Goal: Task Accomplishment & Management: Manage account settings

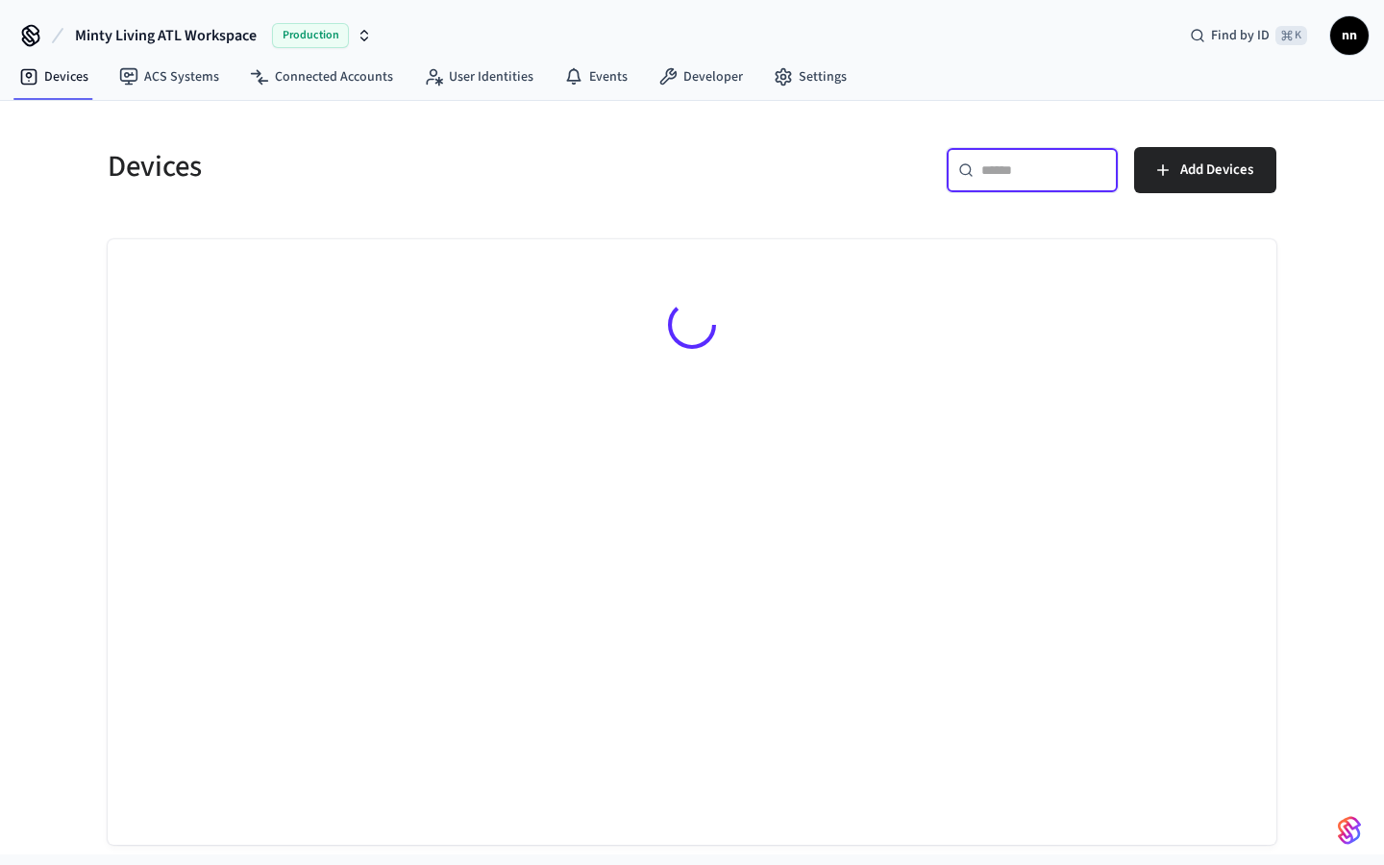
click at [1008, 179] on input "text" at bounding box center [1043, 169] width 125 height 19
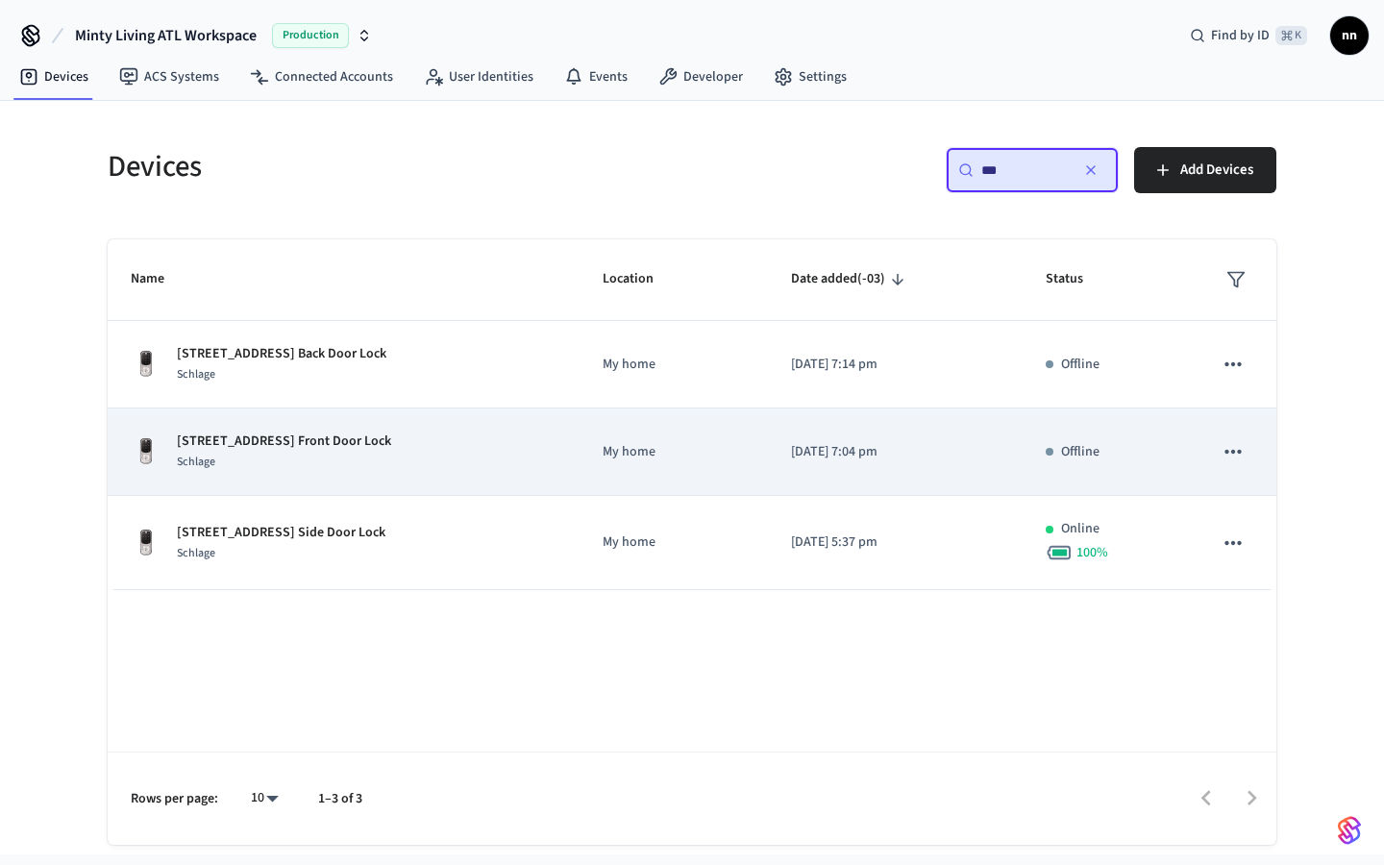
type input "***"
click at [322, 439] on p "190 Berean Ave Front Door Lock" at bounding box center [284, 441] width 214 height 20
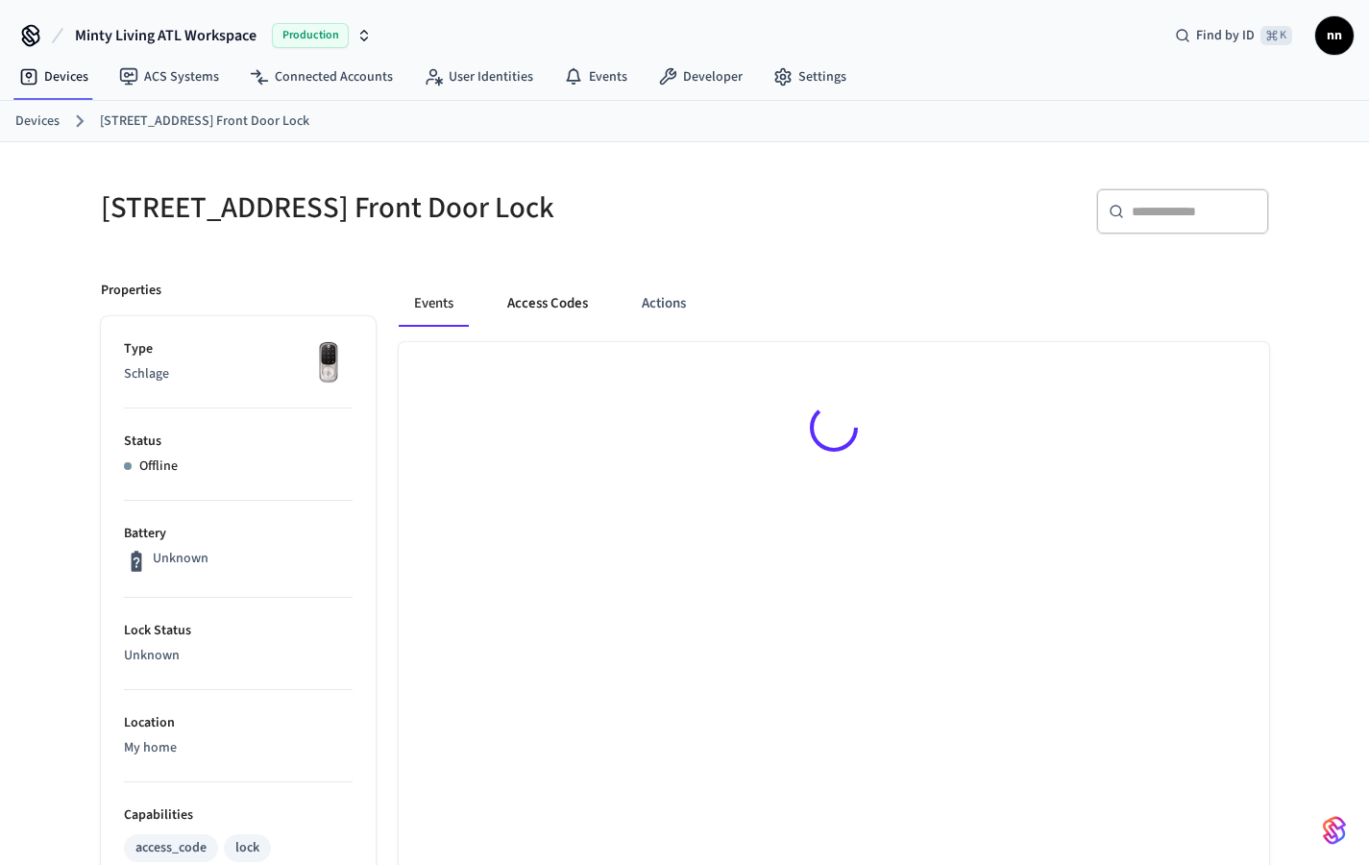
click at [534, 302] on button "Access Codes" at bounding box center [547, 304] width 111 height 46
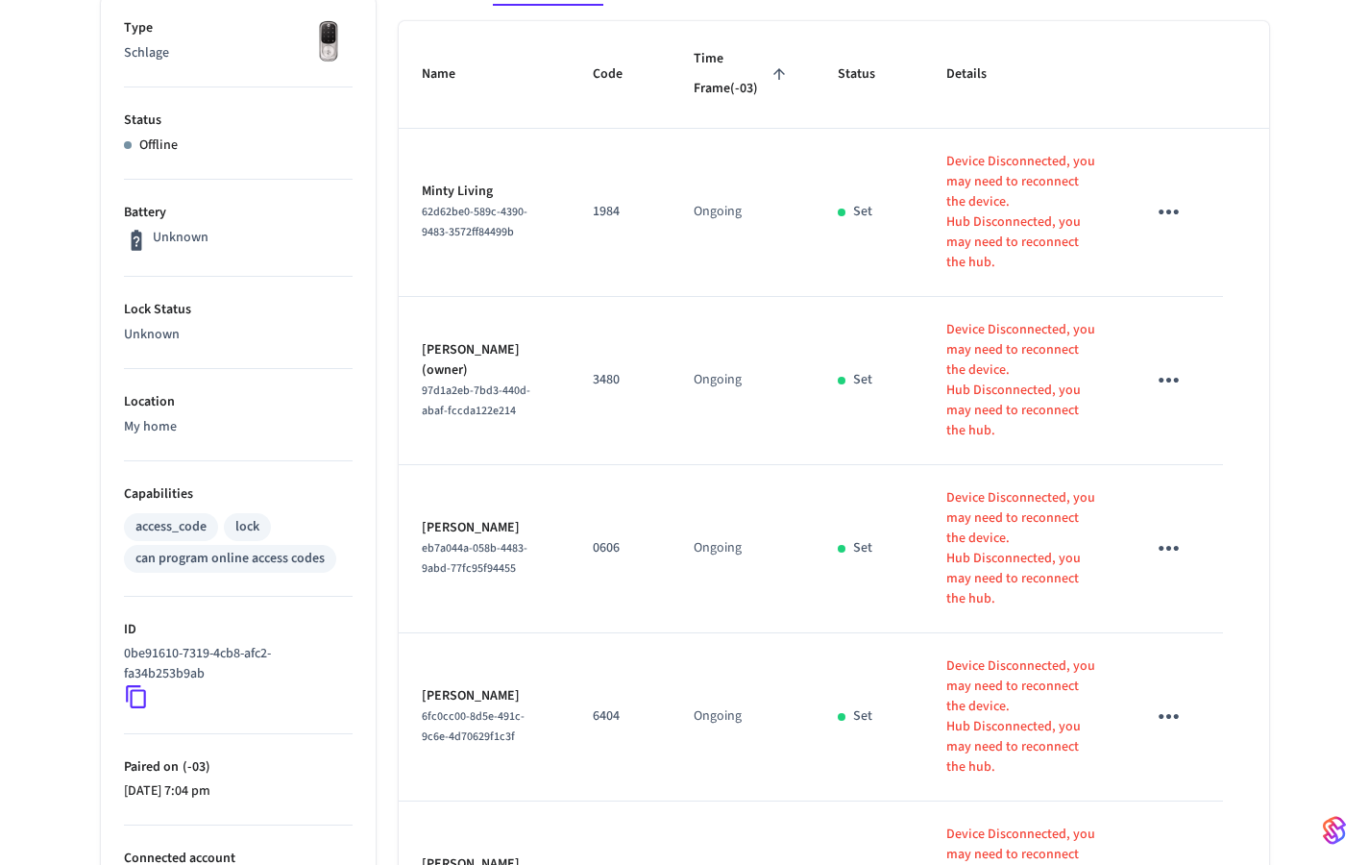
scroll to position [557, 0]
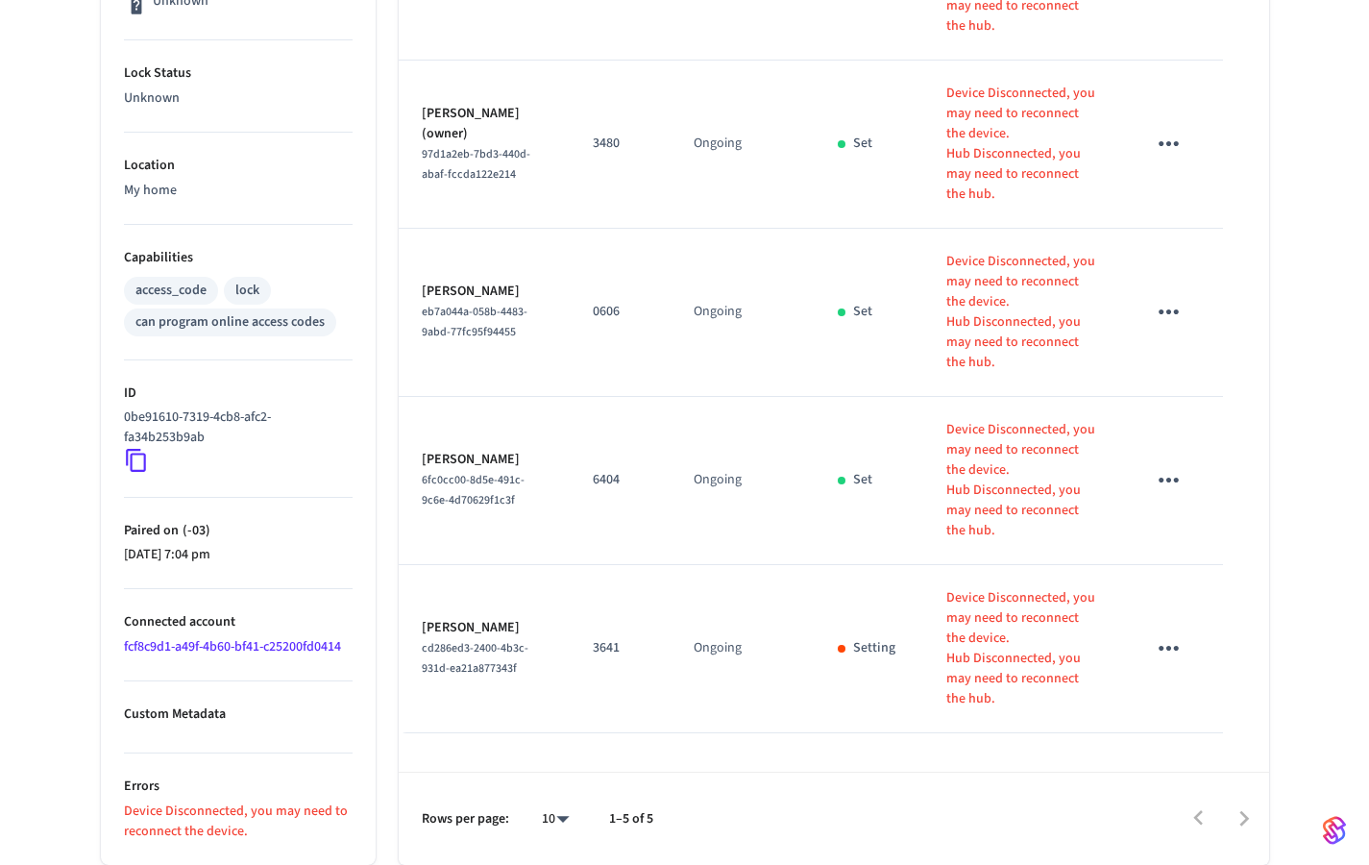
click at [1173, 633] on icon "sticky table" at bounding box center [1169, 648] width 30 height 30
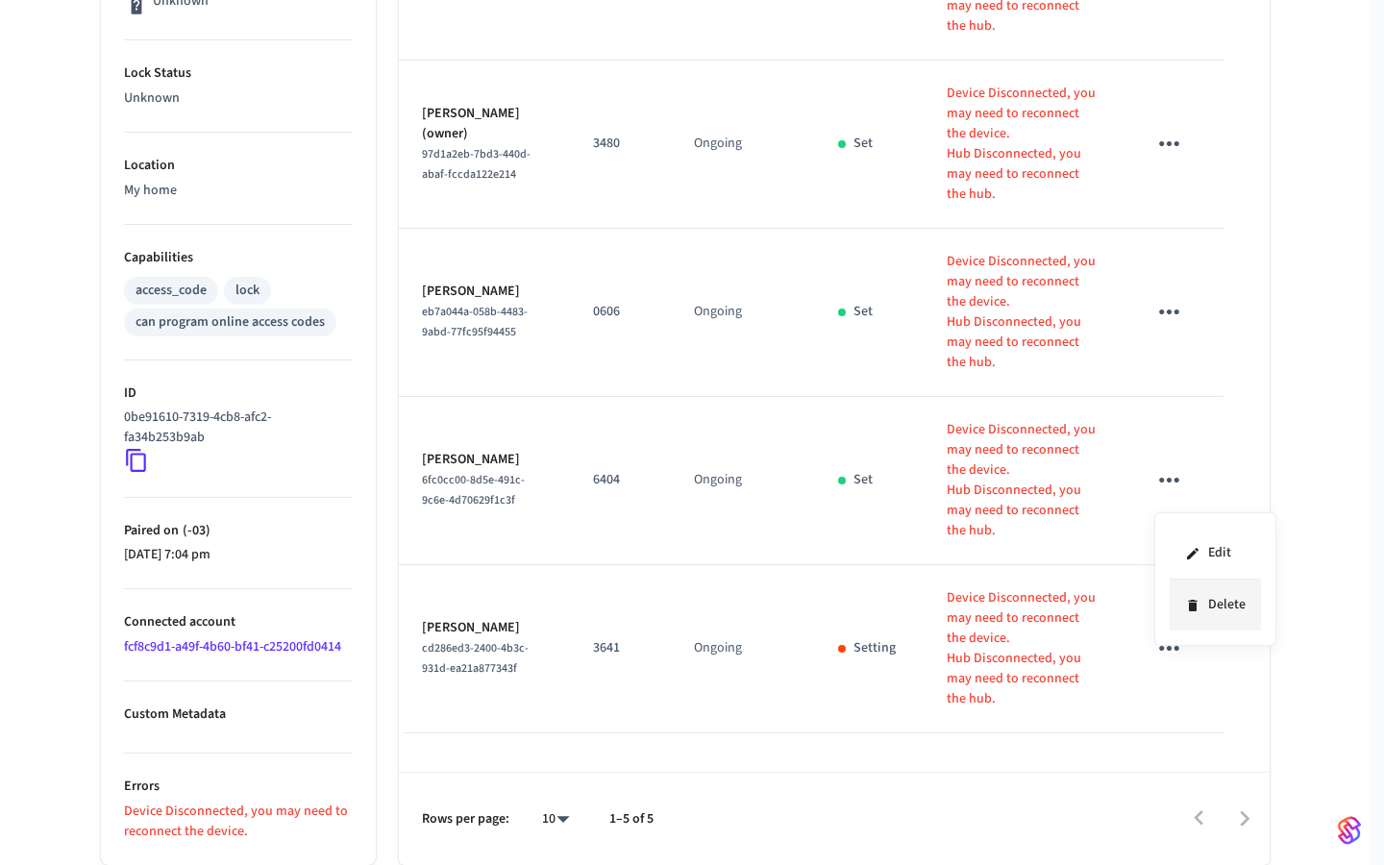
click at [1217, 608] on li "Delete" at bounding box center [1214, 604] width 91 height 51
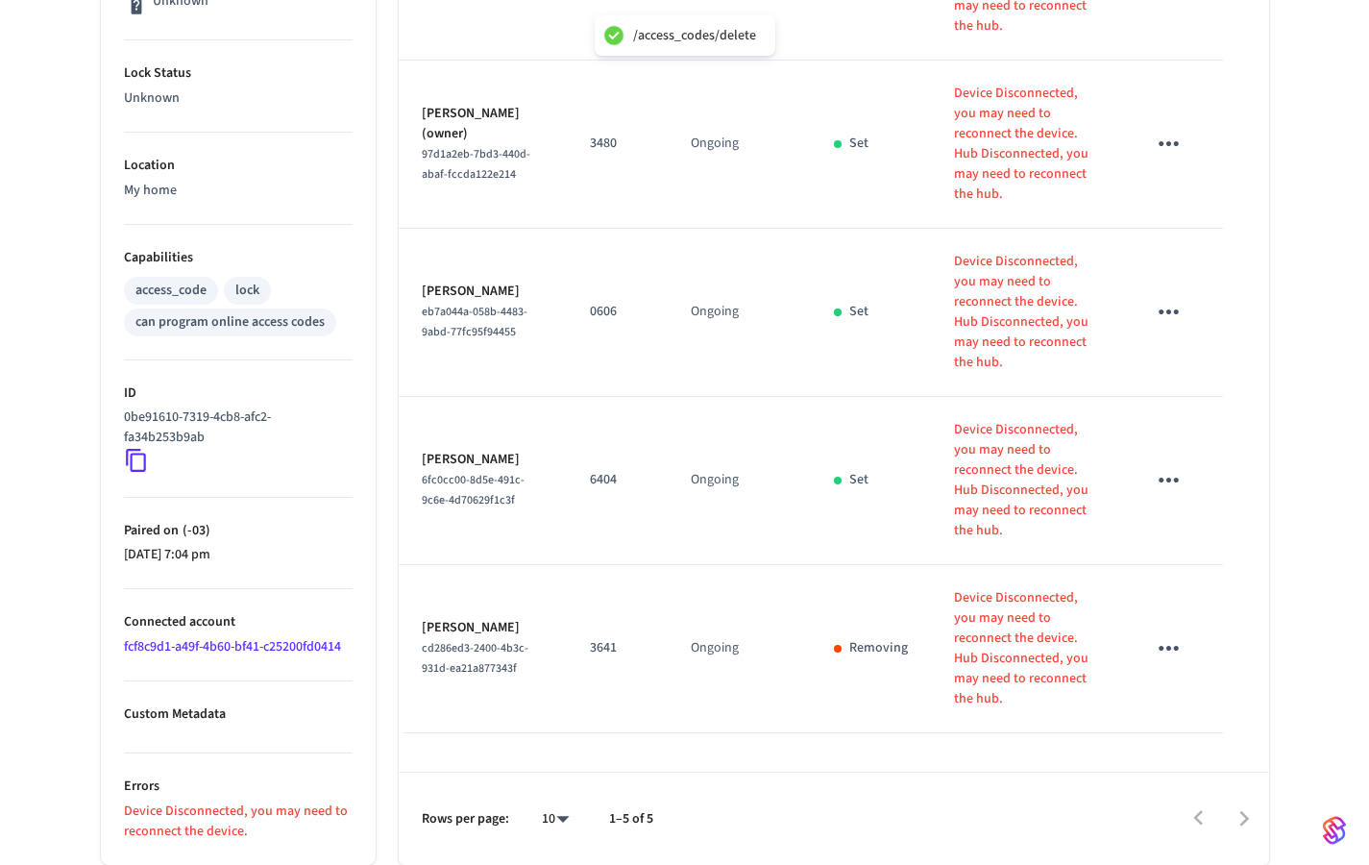
scroll to position [0, 0]
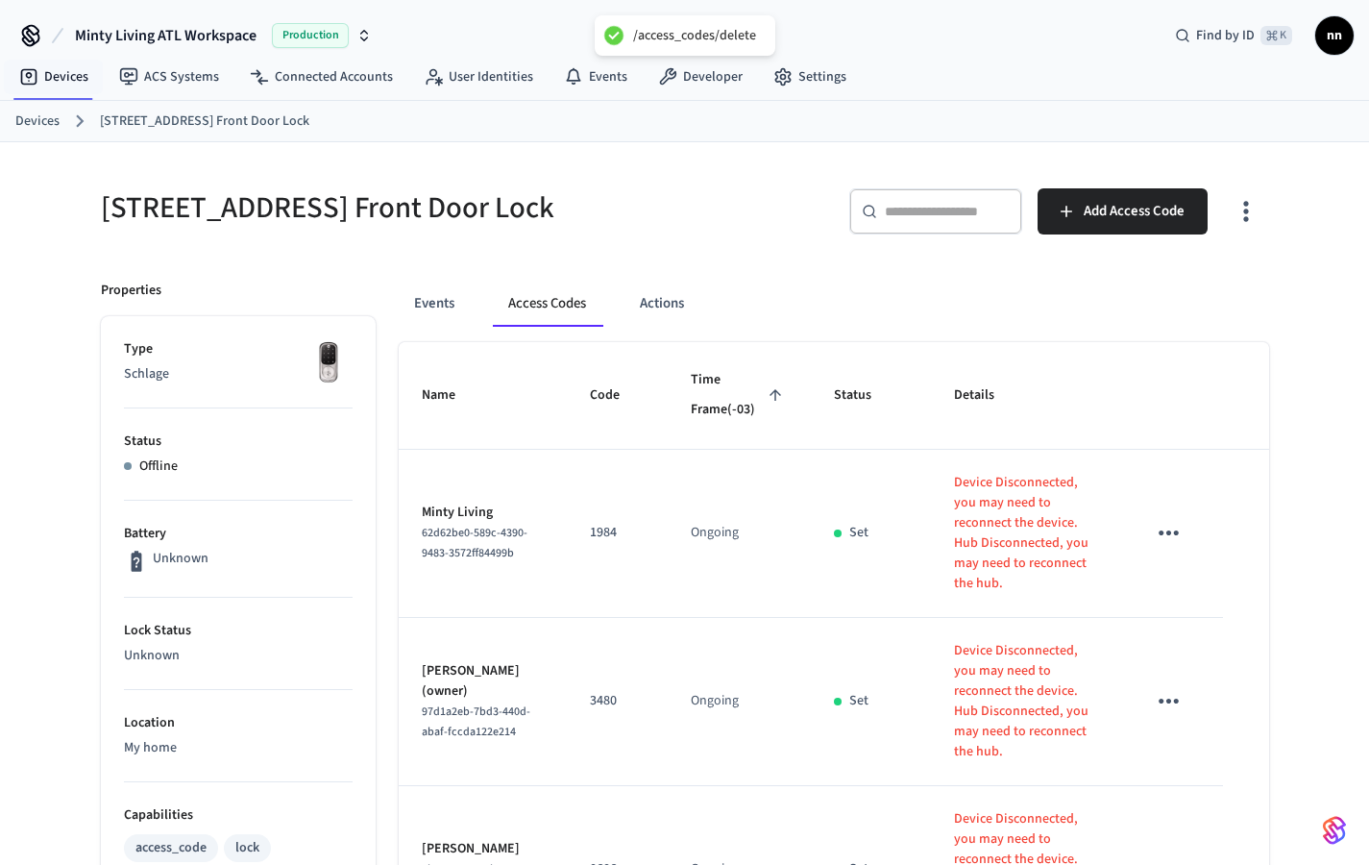
click at [44, 127] on link "Devices" at bounding box center [37, 121] width 44 height 20
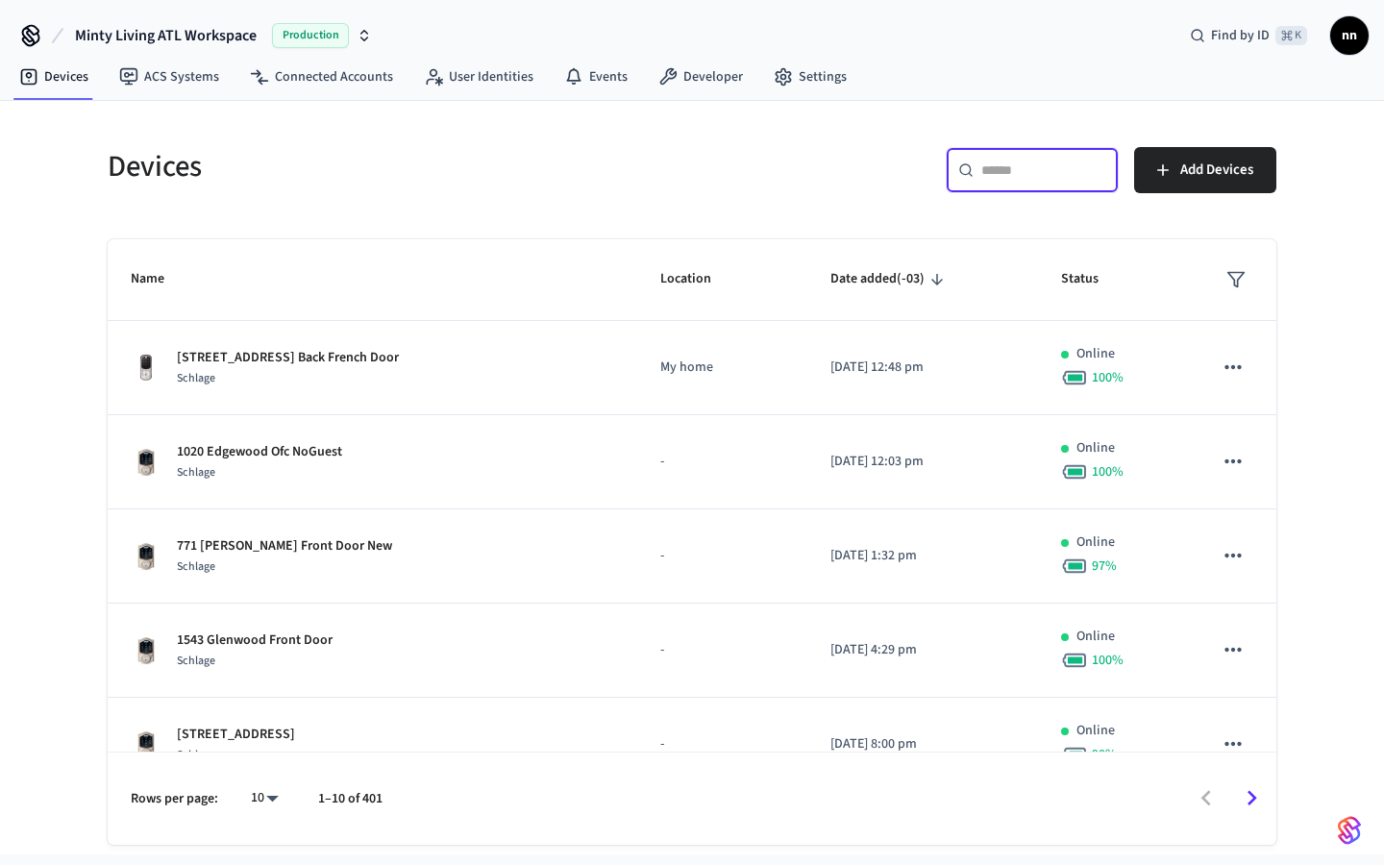
click at [1001, 168] on input "text" at bounding box center [1043, 169] width 125 height 19
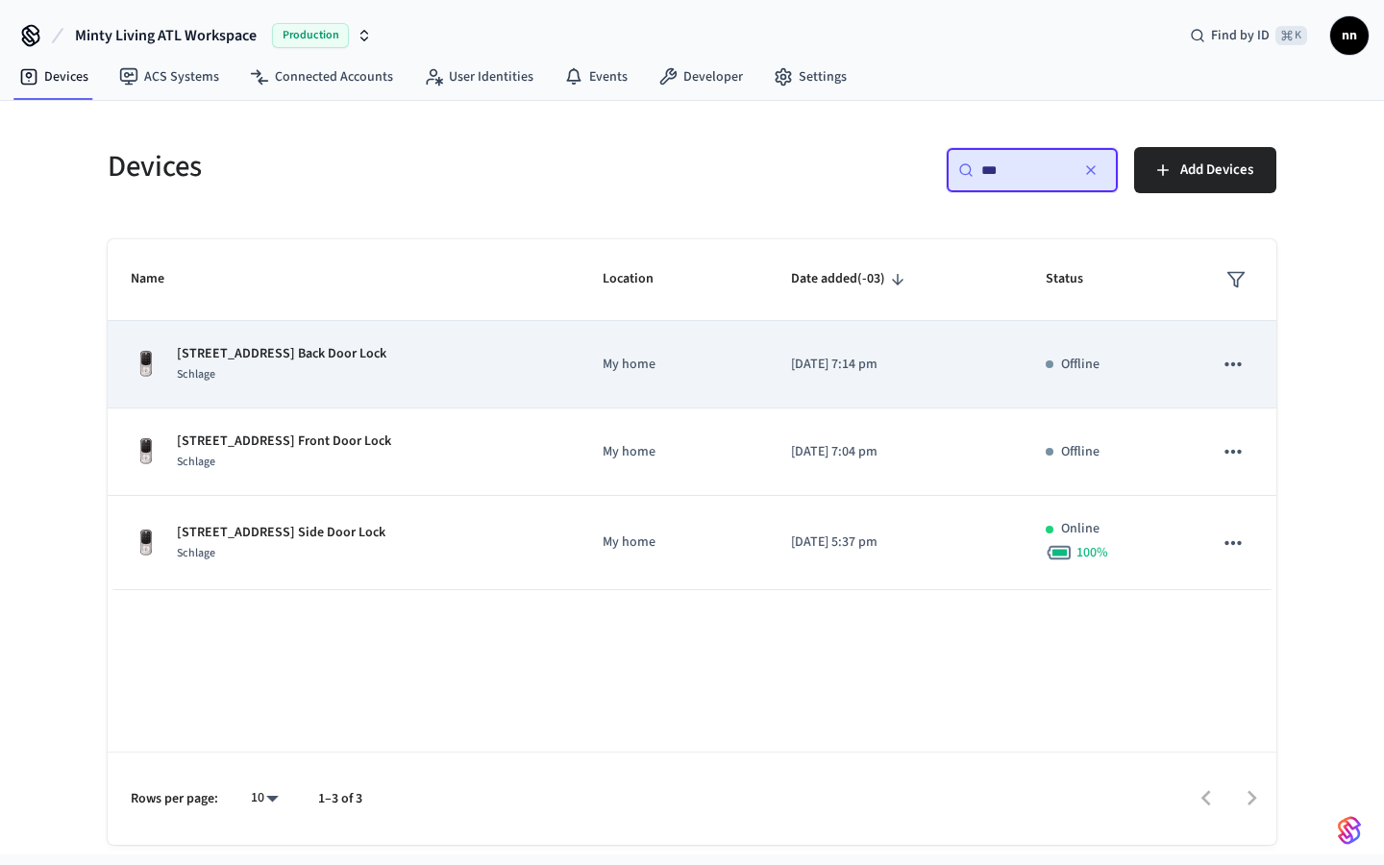
type input "***"
click at [337, 346] on td "190 Berean Ave Back Door Lock Schlage" at bounding box center [344, 364] width 472 height 87
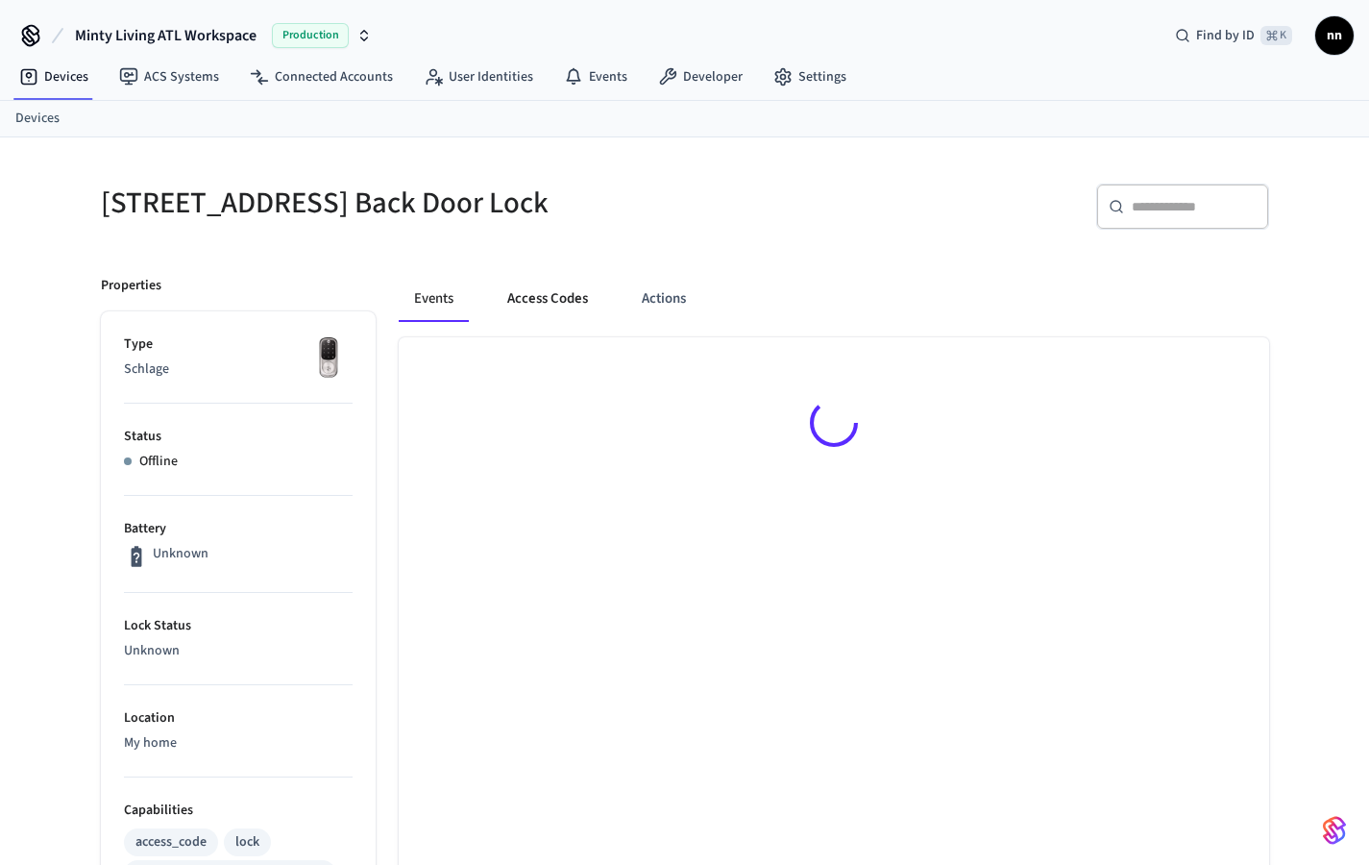
click at [570, 297] on button "Access Codes" at bounding box center [547, 299] width 111 height 46
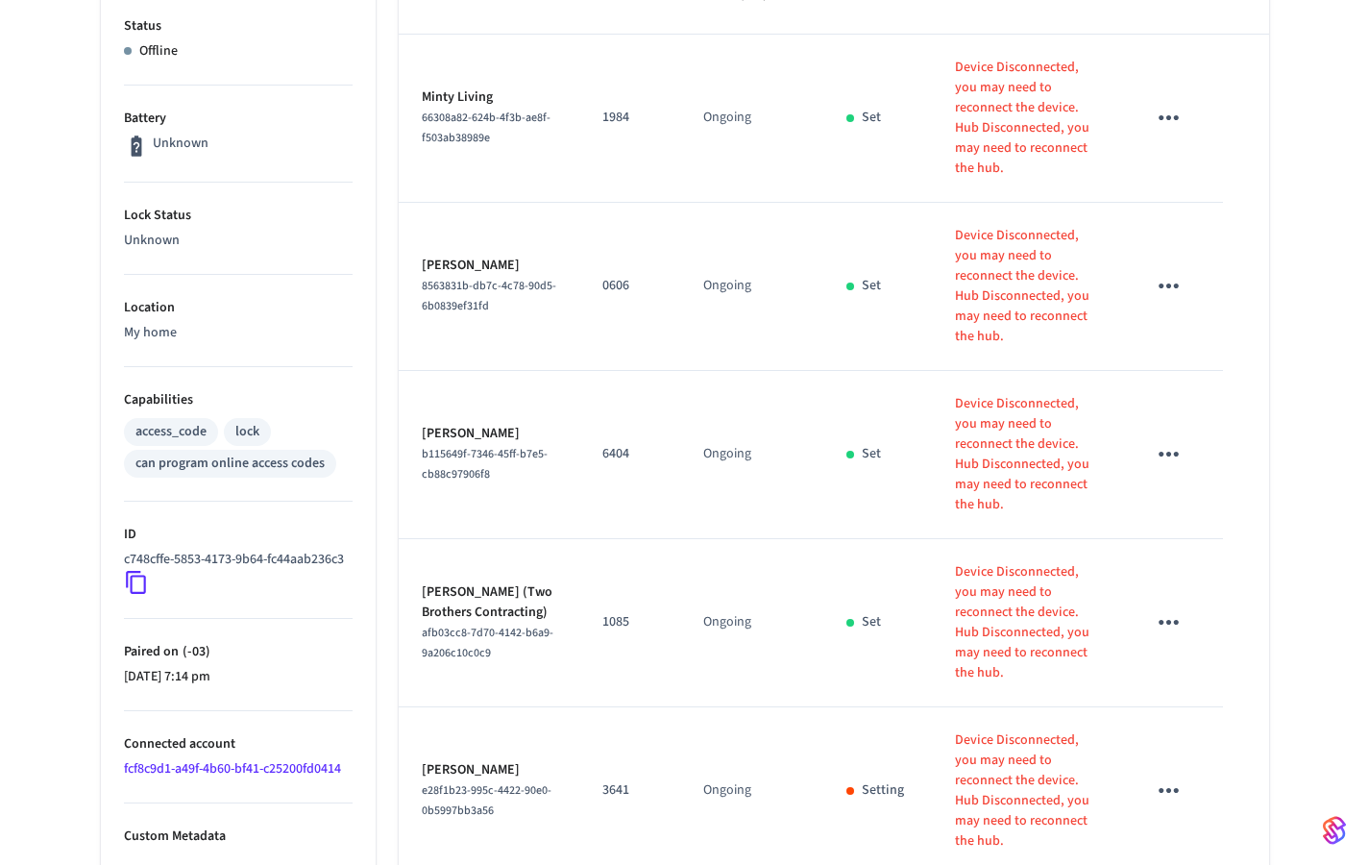
scroll to position [553, 0]
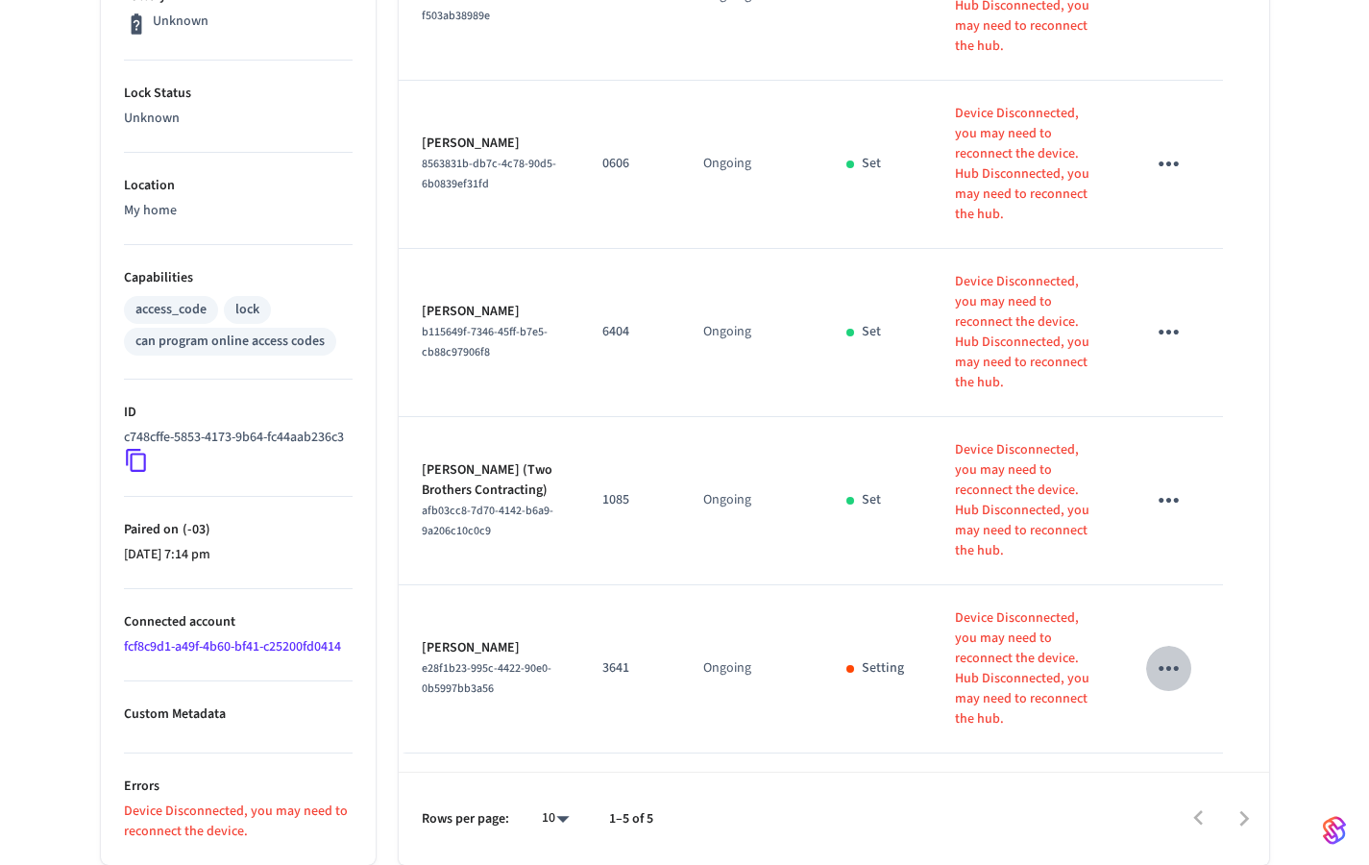
click at [1182, 653] on icon "sticky table" at bounding box center [1169, 668] width 30 height 30
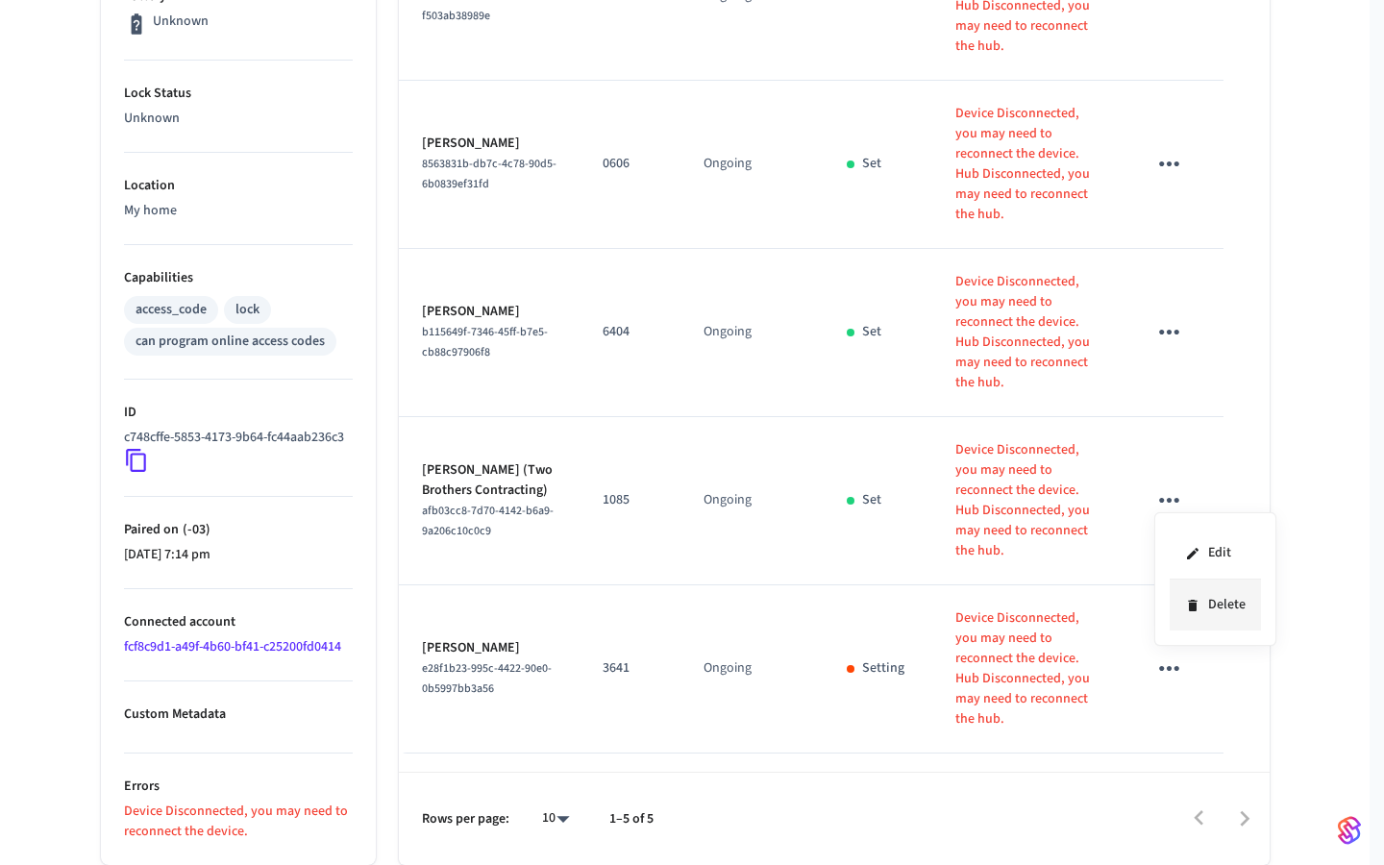
click at [1215, 602] on li "Delete" at bounding box center [1214, 604] width 91 height 51
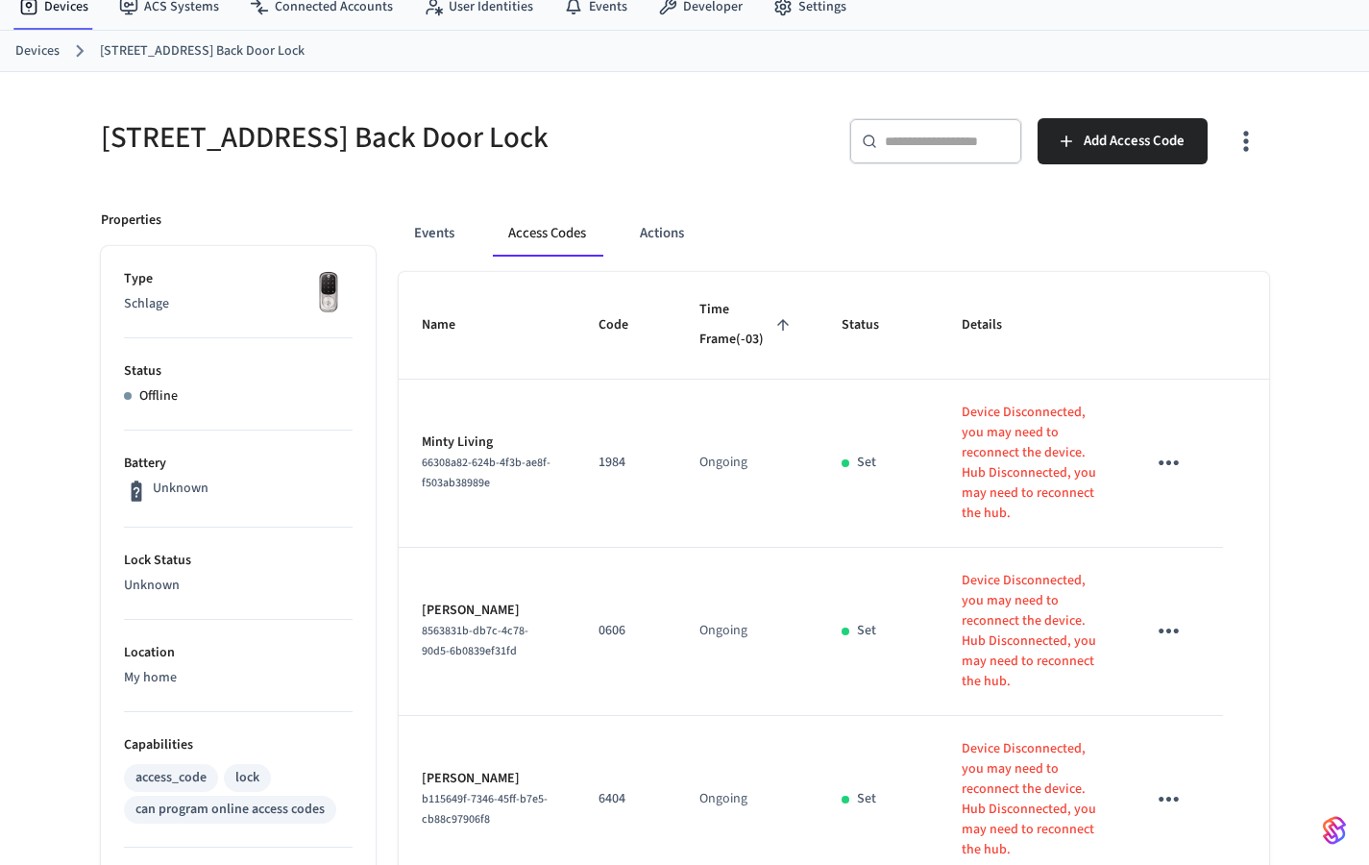
scroll to position [0, 0]
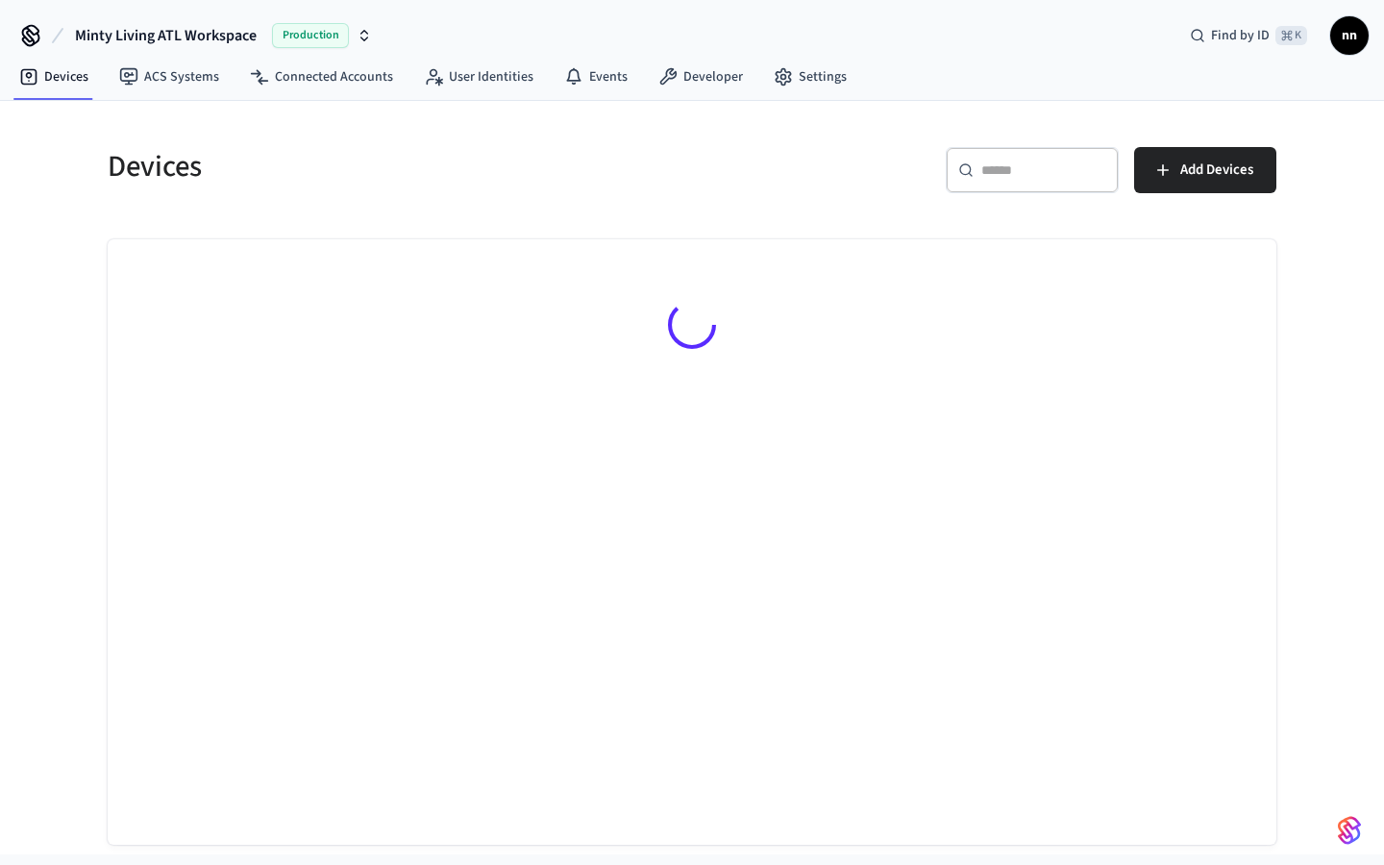
click at [1038, 162] on input "text" at bounding box center [1043, 169] width 125 height 19
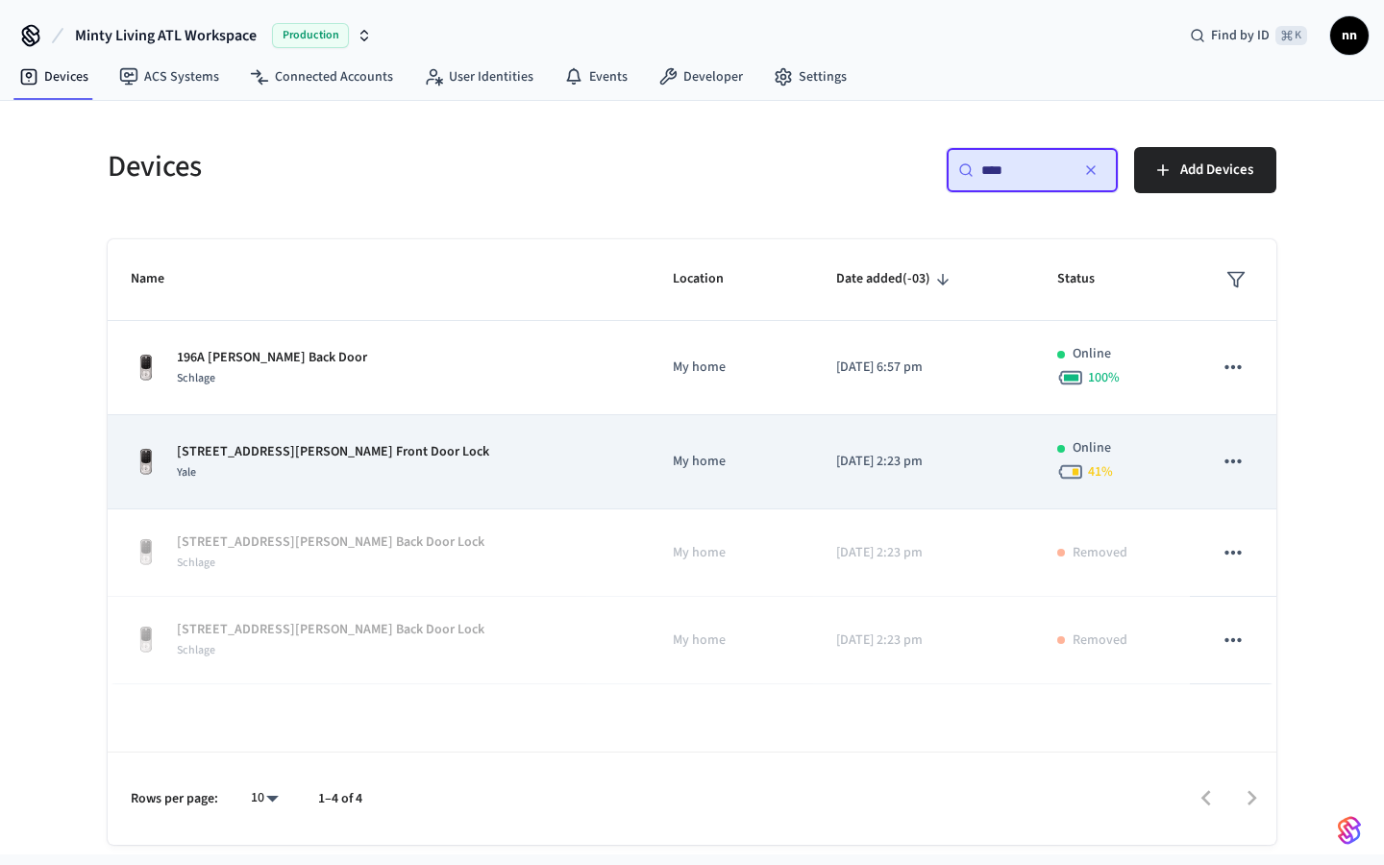
type input "****"
click at [436, 460] on div "[STREET_ADDRESS][PERSON_NAME] SE Front Door Lock Yale" at bounding box center [379, 462] width 496 height 40
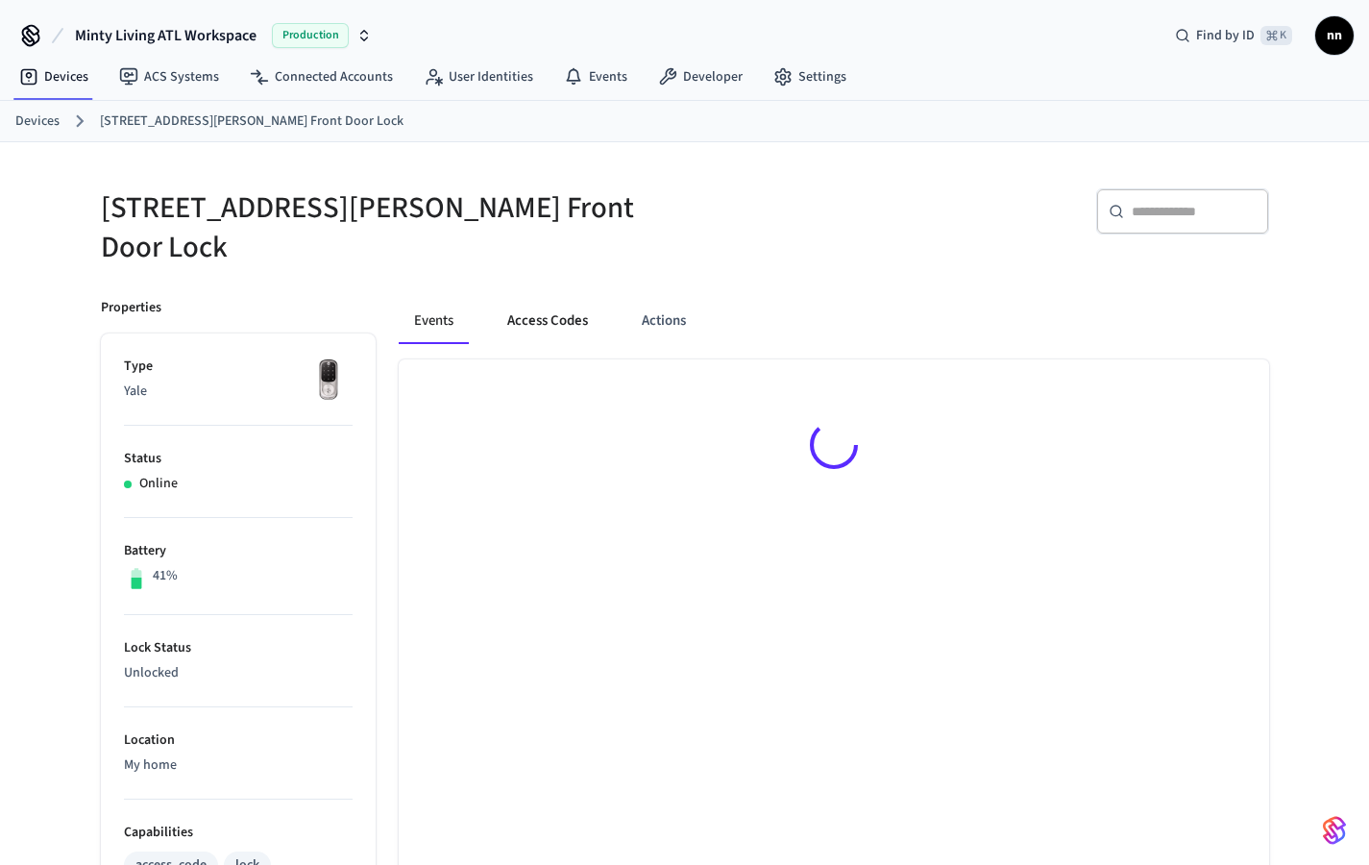
click at [534, 298] on button "Access Codes" at bounding box center [547, 321] width 111 height 46
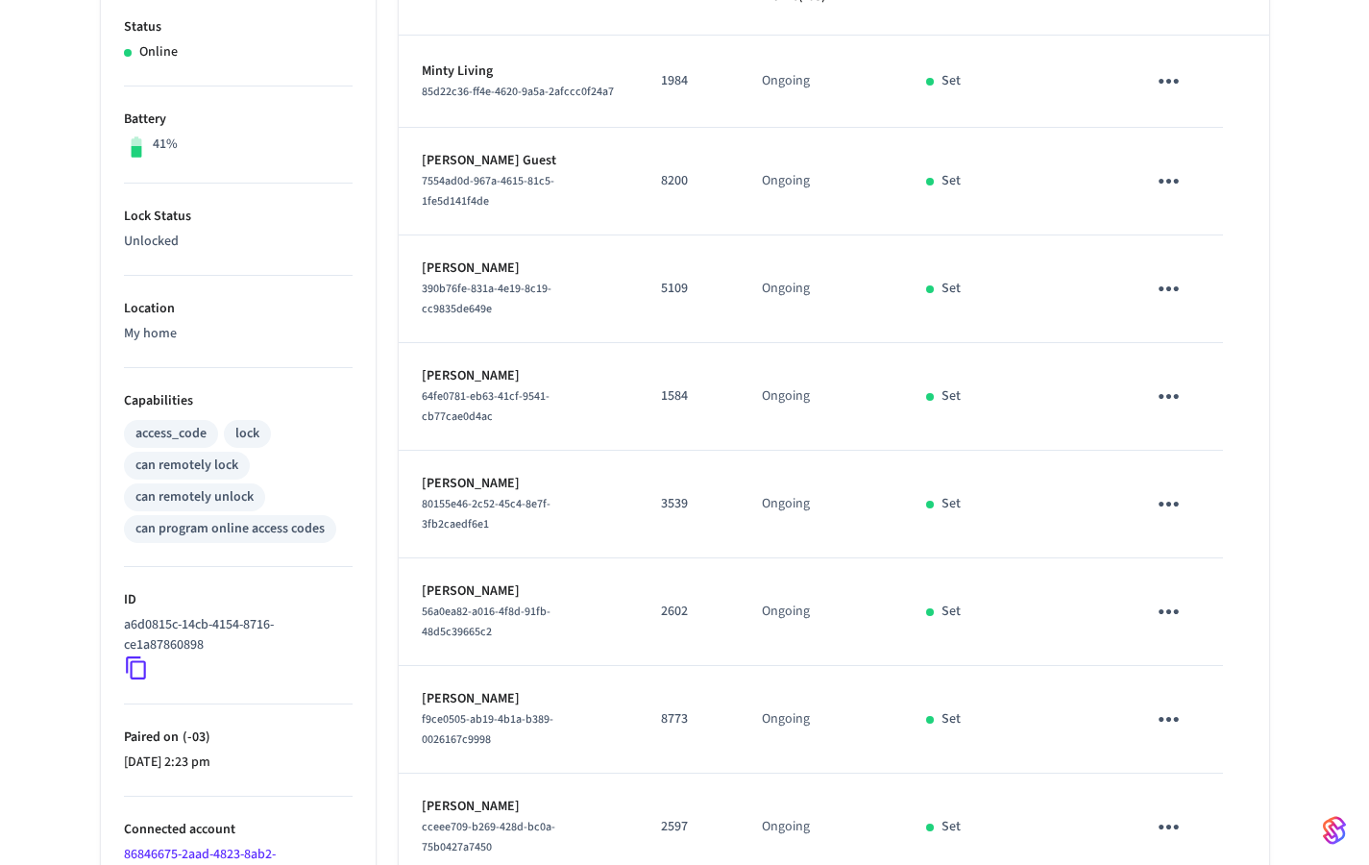
scroll to position [529, 0]
